Goal: Navigation & Orientation: Find specific page/section

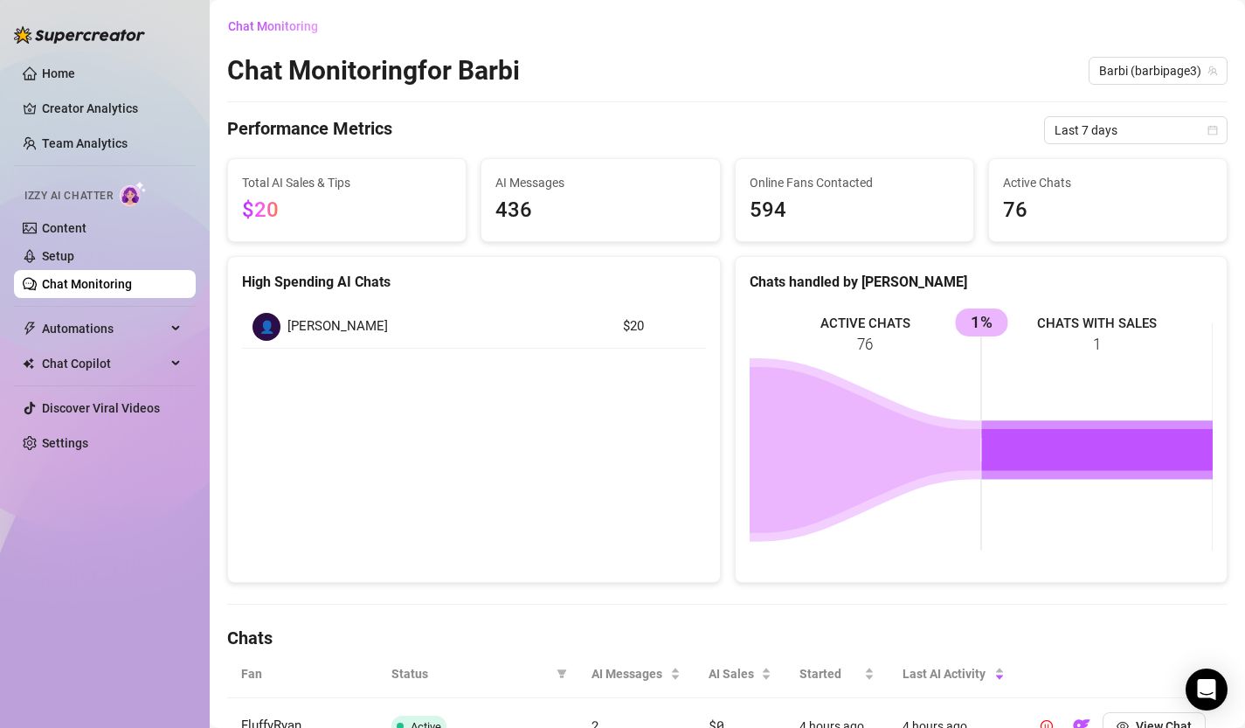
scroll to position [454, 0]
click at [75, 77] on link "Home" at bounding box center [58, 73] width 33 height 14
